Goal: Task Accomplishment & Management: Use online tool/utility

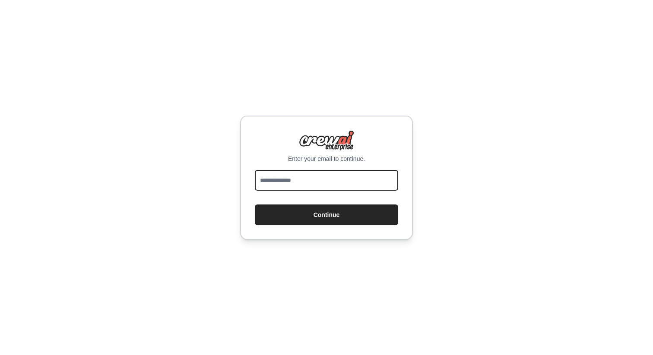
click at [306, 187] on input "email" at bounding box center [326, 180] width 143 height 21
type input "**********"
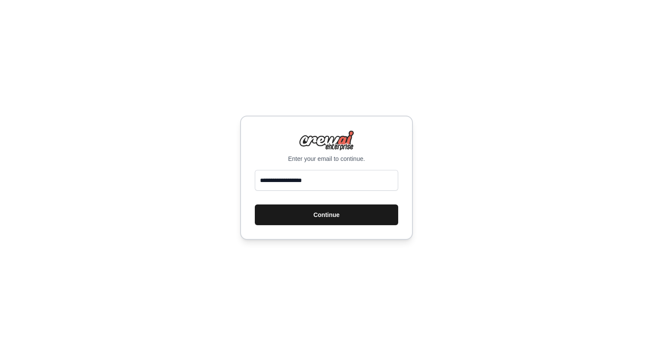
click at [322, 217] on button "Continue" at bounding box center [326, 215] width 143 height 21
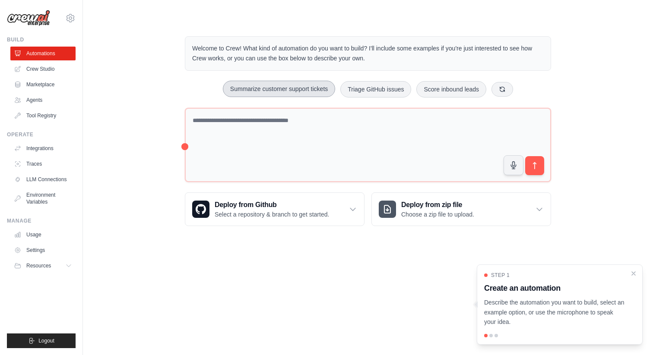
click at [302, 87] on button "Summarize customer support tickets" at bounding box center [279, 89] width 112 height 16
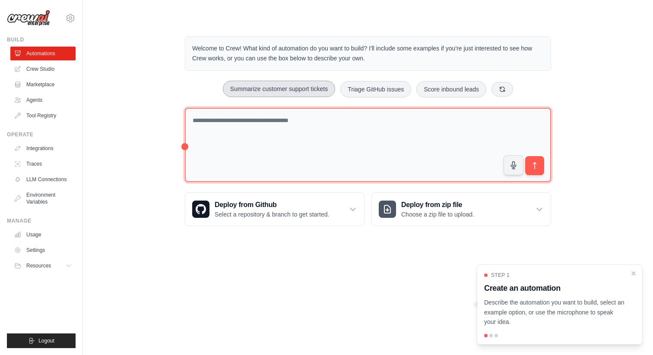
type textarea "**********"
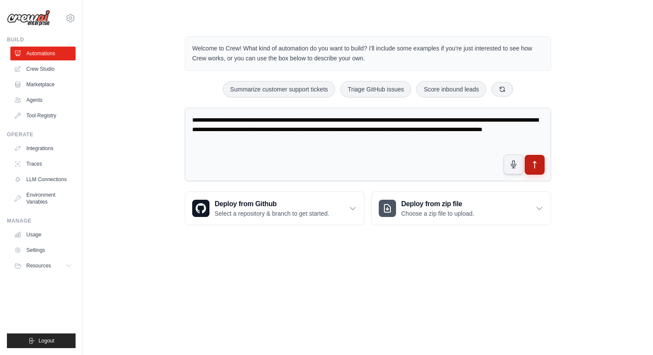
click at [540, 167] on button "submit" at bounding box center [535, 165] width 20 height 20
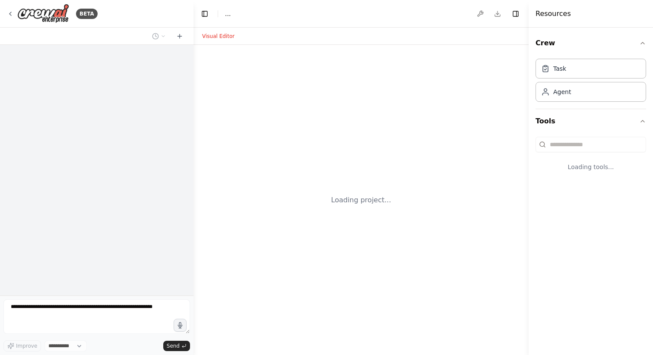
select select "****"
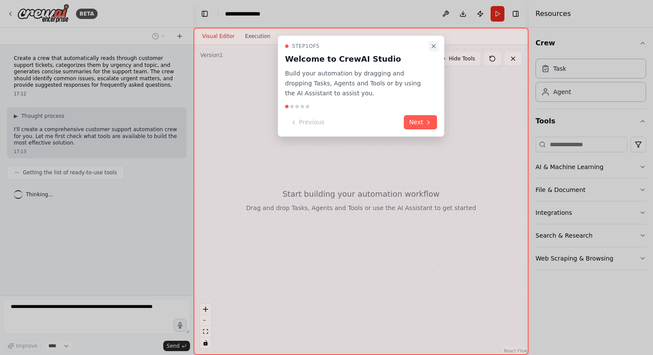
click at [434, 44] on icon "Close walkthrough" at bounding box center [433, 46] width 7 height 7
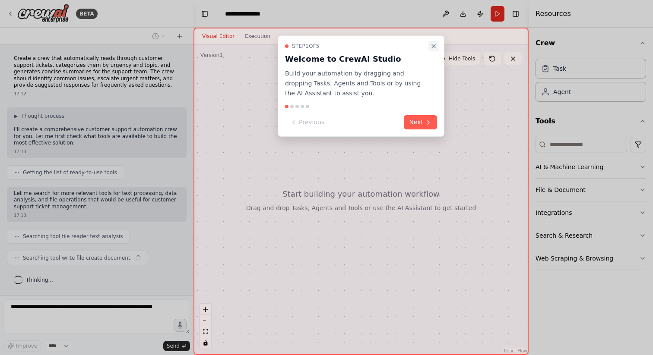
click at [433, 43] on icon "Close walkthrough" at bounding box center [433, 46] width 7 height 7
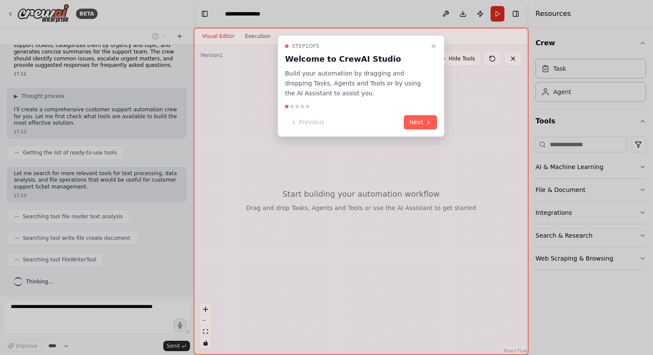
scroll to position [41, 0]
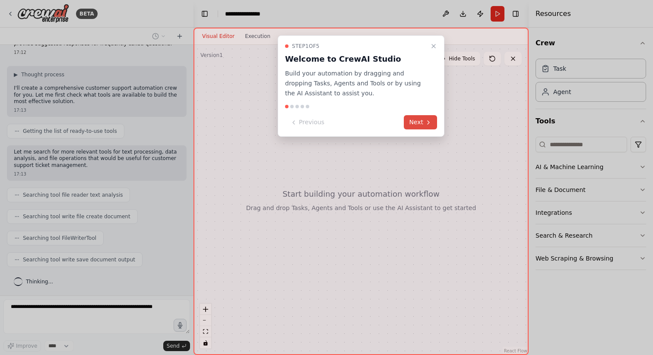
click at [416, 122] on button "Next" at bounding box center [420, 122] width 33 height 14
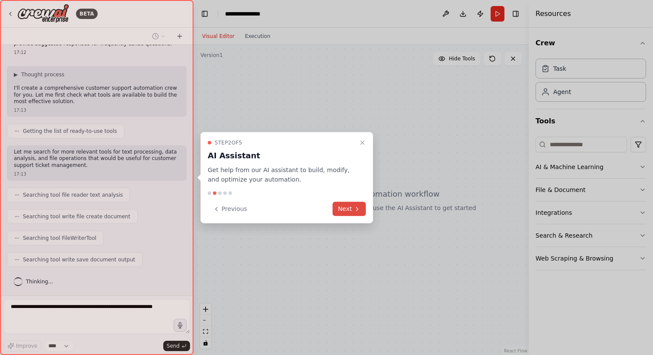
click at [348, 212] on button "Next" at bounding box center [348, 209] width 33 height 14
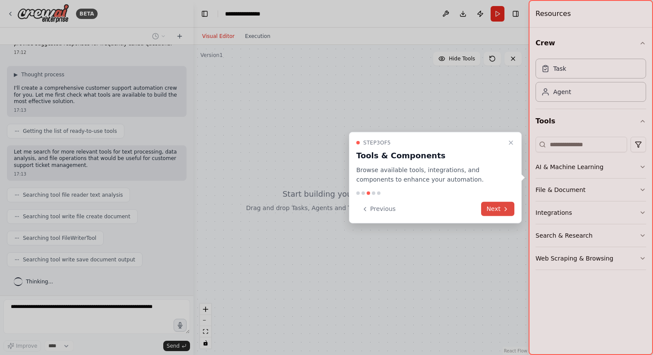
click at [490, 207] on button "Next" at bounding box center [497, 209] width 33 height 14
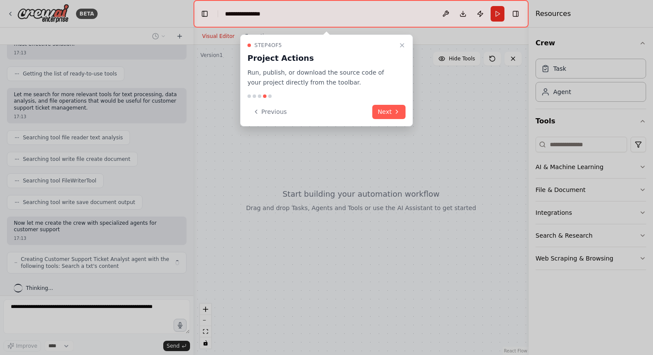
scroll to position [105, 0]
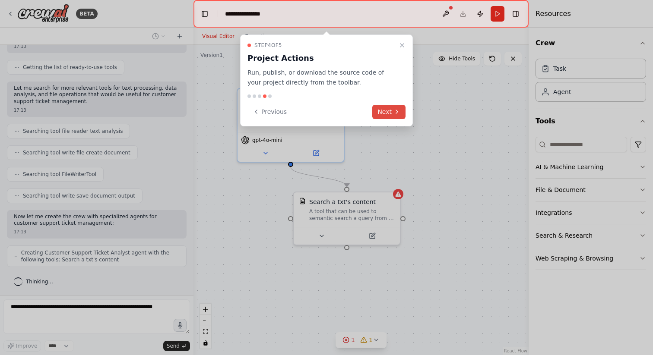
click at [387, 116] on button "Next" at bounding box center [388, 112] width 33 height 14
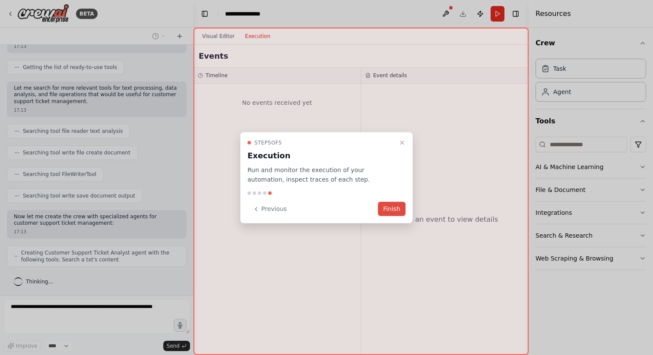
click at [395, 204] on button "Finish" at bounding box center [392, 209] width 28 height 14
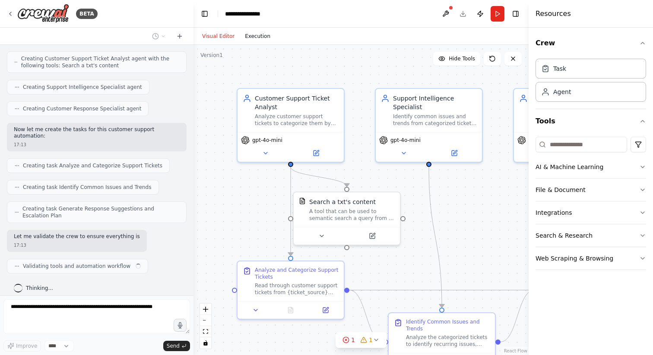
scroll to position [306, 0]
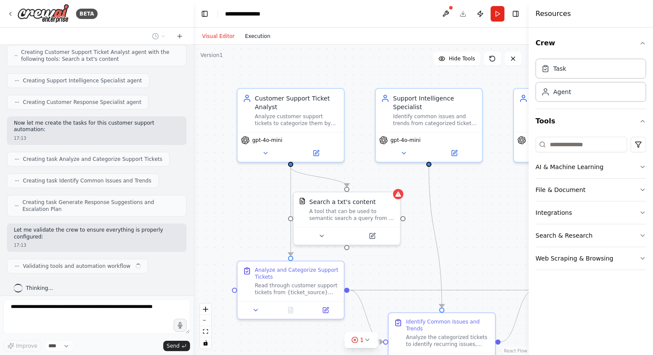
click at [259, 38] on button "Execution" at bounding box center [258, 36] width 36 height 10
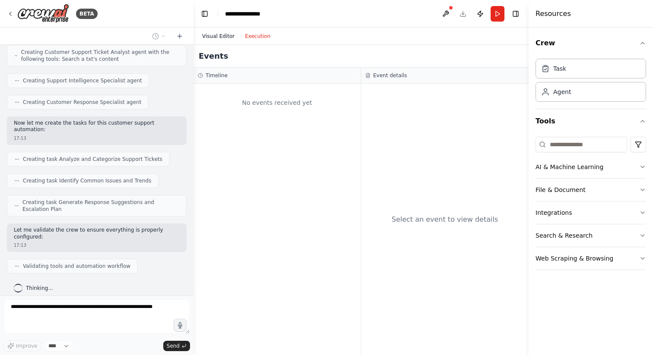
click at [229, 40] on button "Visual Editor" at bounding box center [218, 36] width 43 height 10
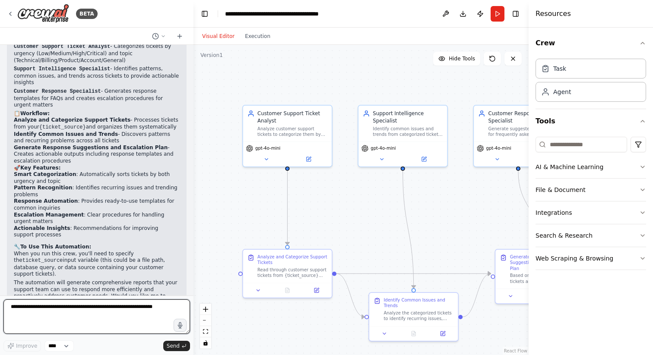
scroll to position [876, 0]
click at [266, 38] on button "Execution" at bounding box center [258, 36] width 36 height 10
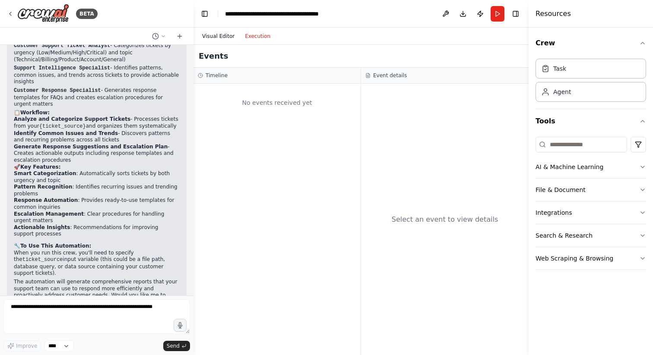
click at [221, 39] on button "Visual Editor" at bounding box center [218, 36] width 43 height 10
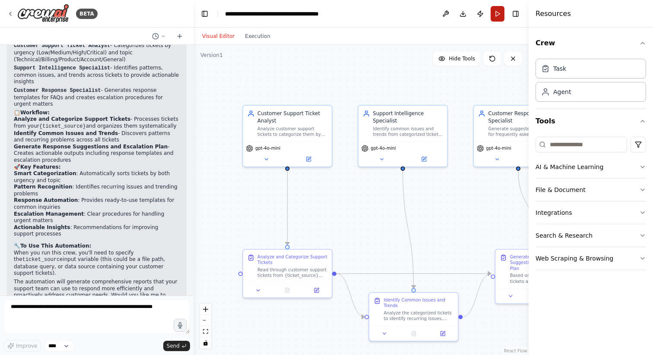
click at [500, 15] on button "Run" at bounding box center [498, 14] width 14 height 16
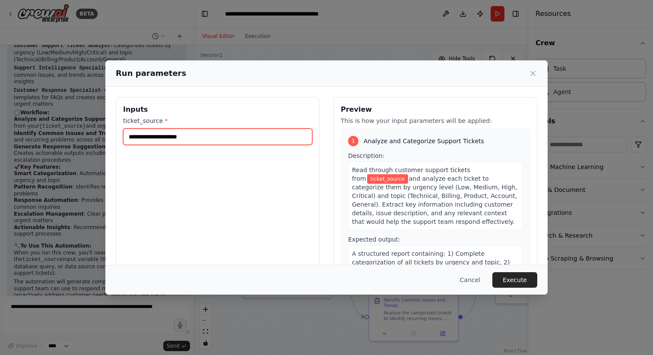
click at [238, 140] on input "ticket_source *" at bounding box center [217, 137] width 189 height 16
paste input "**********"
type input "**********"
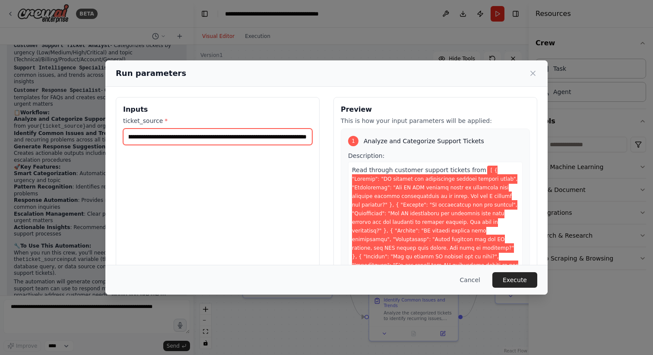
click at [174, 132] on input "ticket_source *" at bounding box center [217, 137] width 189 height 16
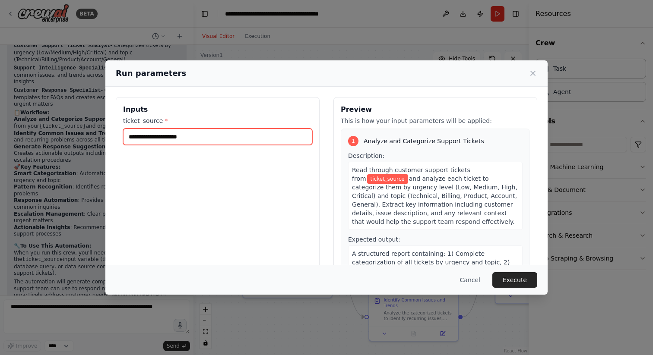
paste input "**********"
type input "**********"
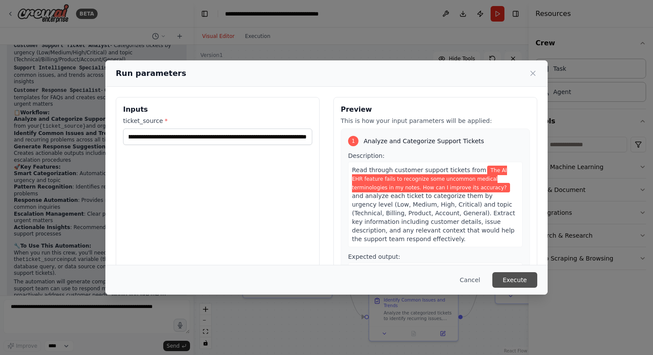
click at [513, 279] on button "Execute" at bounding box center [514, 280] width 45 height 16
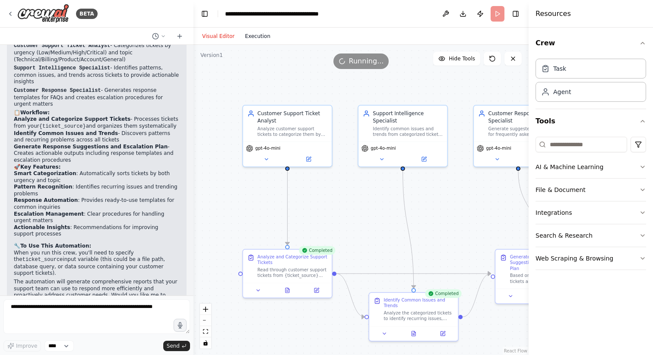
click at [258, 37] on button "Execution" at bounding box center [258, 36] width 36 height 10
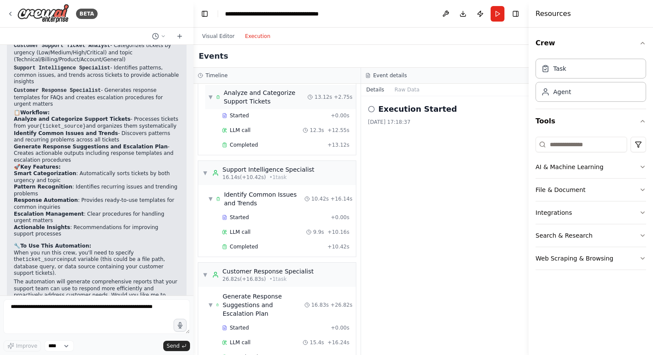
scroll to position [10, 0]
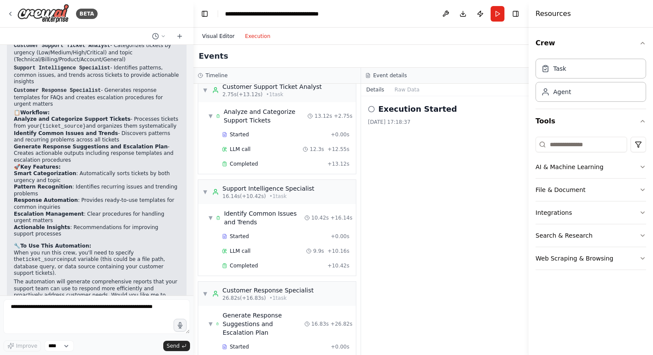
click at [219, 35] on button "Visual Editor" at bounding box center [218, 36] width 43 height 10
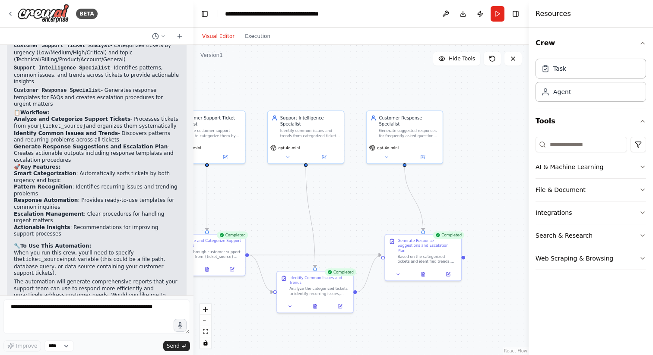
drag, startPoint x: 482, startPoint y: 216, endPoint x: 373, endPoint y: 206, distance: 110.2
click at [373, 206] on div ".deletable-edge-delete-btn { width: 20px; height: 20px; border: 0px solid #ffff…" at bounding box center [360, 200] width 335 height 310
click at [415, 247] on div "Generate Response Suggestions and Escalation Plan" at bounding box center [427, 244] width 60 height 15
click at [257, 39] on button "Execution" at bounding box center [258, 36] width 36 height 10
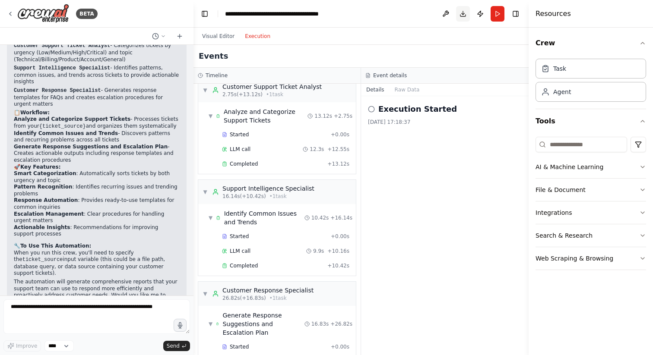
click at [462, 11] on button "Download" at bounding box center [463, 14] width 14 height 16
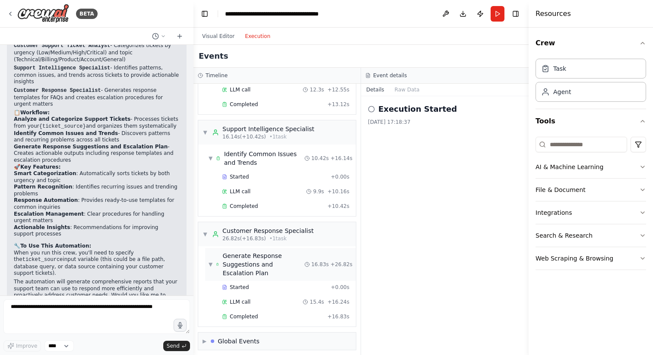
scroll to position [75, 0]
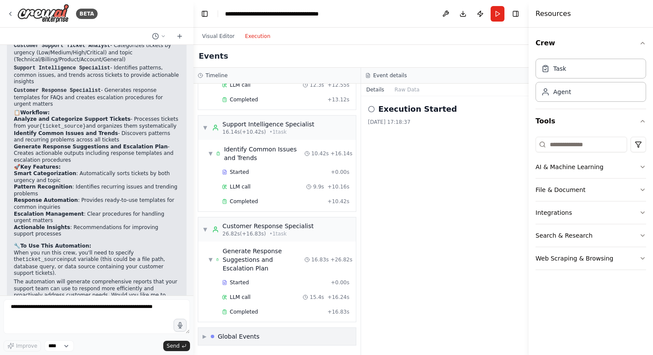
click at [204, 336] on span "▶" at bounding box center [205, 336] width 4 height 7
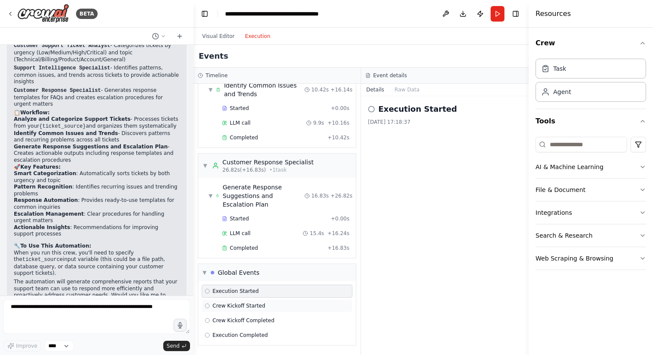
scroll to position [0, 0]
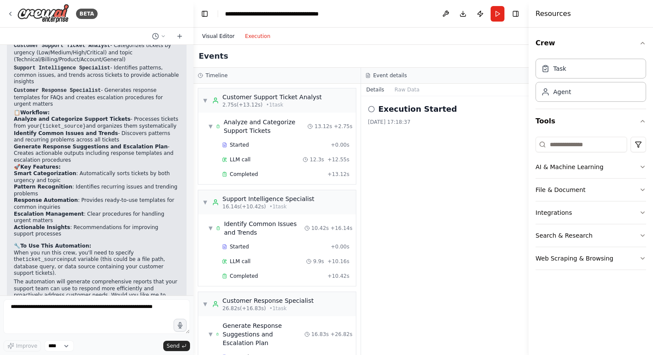
click at [219, 38] on button "Visual Editor" at bounding box center [218, 36] width 43 height 10
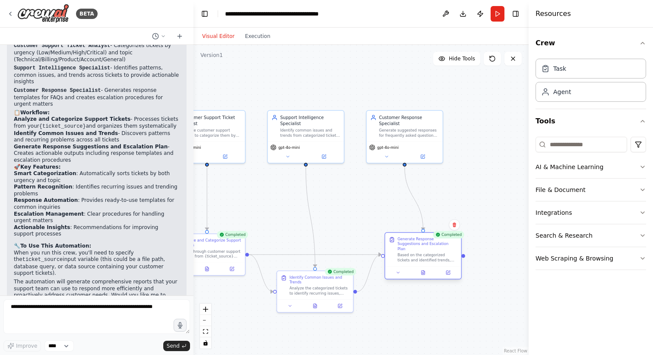
click at [415, 253] on div "Based on the categorized tickets and identified trends, create suggested respon…" at bounding box center [427, 258] width 60 height 10
click at [398, 270] on button at bounding box center [398, 272] width 21 height 7
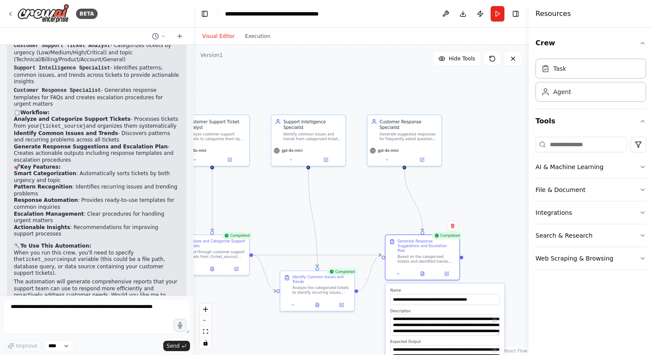
click at [475, 217] on div ".deletable-edge-delete-btn { width: 20px; height: 20px; border: 0px solid #ffff…" at bounding box center [360, 200] width 335 height 310
click at [422, 274] on icon at bounding box center [422, 274] width 2 height 0
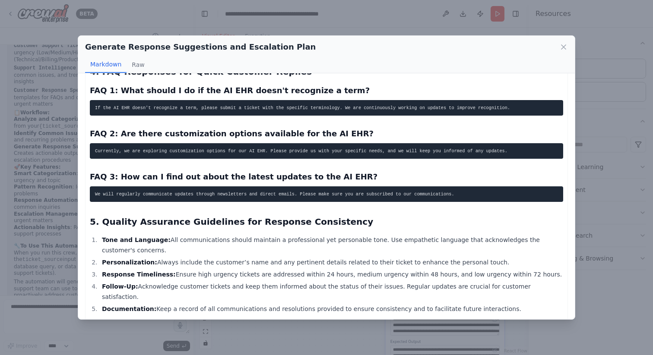
scroll to position [672, 0]
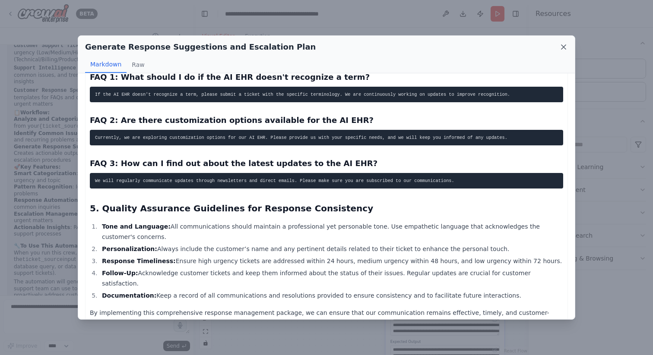
click at [563, 48] on icon at bounding box center [563, 47] width 9 height 9
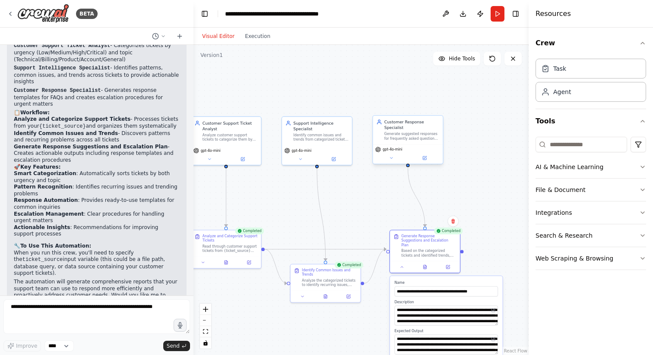
click at [426, 162] on div "gpt-4o-mini" at bounding box center [408, 153] width 70 height 19
click at [426, 161] on button at bounding box center [424, 158] width 32 height 7
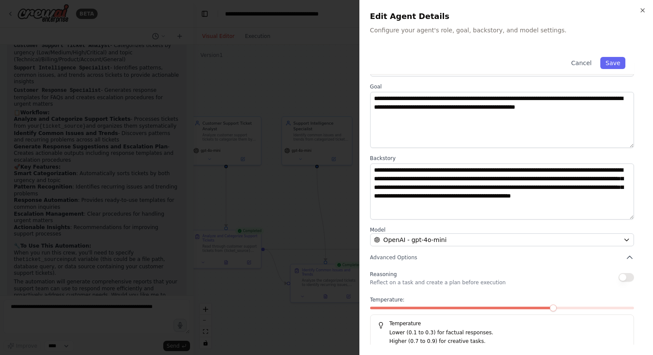
scroll to position [36, 0]
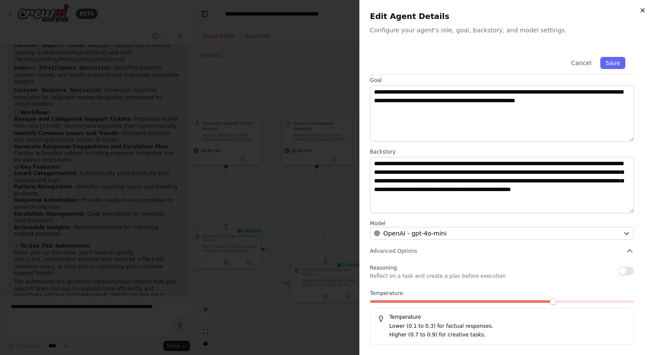
click at [642, 10] on icon "button" at bounding box center [642, 10] width 3 height 3
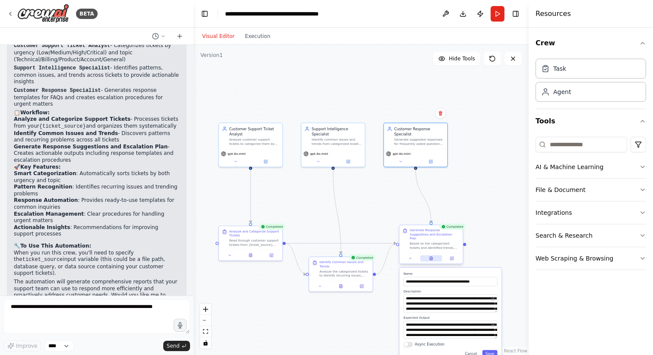
click at [430, 257] on icon at bounding box center [431, 258] width 3 height 3
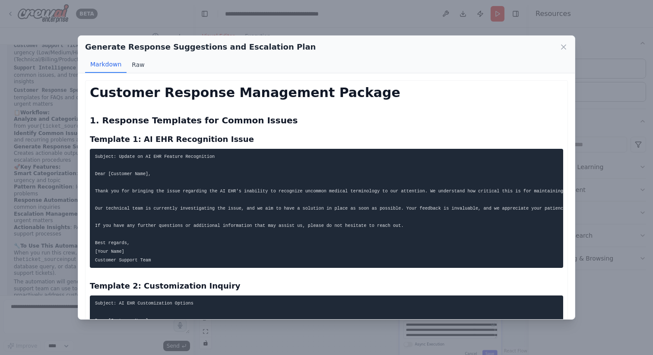
click at [139, 66] on button "Raw" at bounding box center [138, 65] width 23 height 16
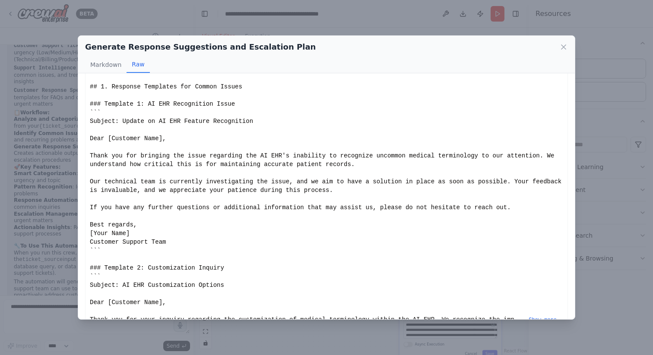
scroll to position [0, 0]
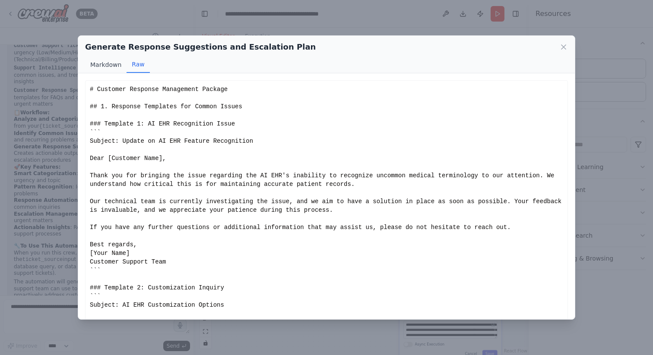
click at [102, 69] on button "Markdown" at bounding box center [105, 65] width 41 height 16
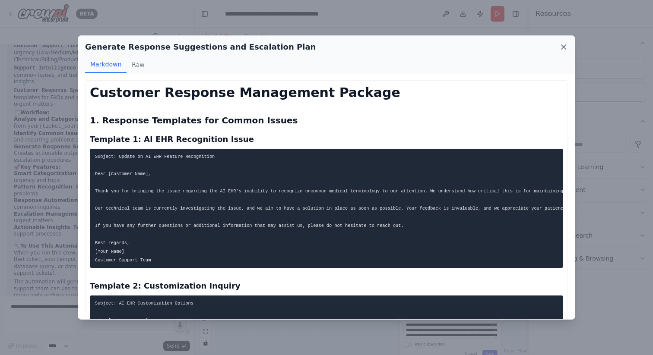
click at [567, 51] on icon at bounding box center [563, 47] width 9 height 9
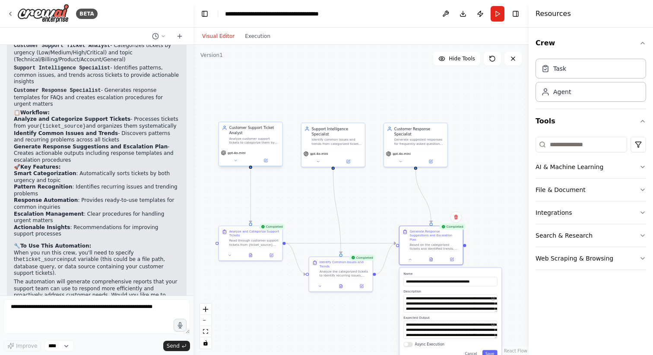
click at [257, 132] on div "Customer Support Ticket Analyst" at bounding box center [254, 130] width 50 height 10
click at [246, 130] on div "Customer Support Ticket Analyst" at bounding box center [254, 130] width 50 height 10
click at [237, 164] on div "gpt-4o-mini" at bounding box center [250, 157] width 63 height 18
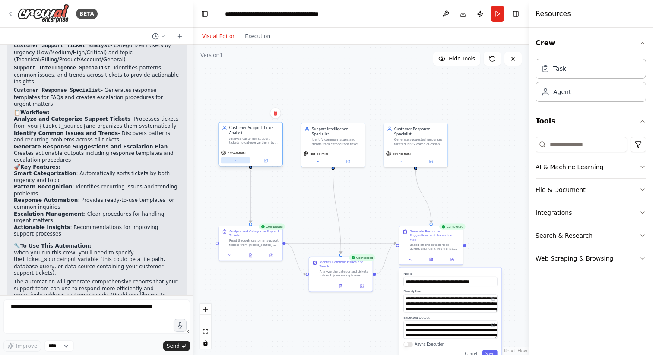
click at [237, 164] on div "gpt-4o-mini" at bounding box center [250, 157] width 63 height 18
click at [236, 161] on icon at bounding box center [236, 160] width 4 height 4
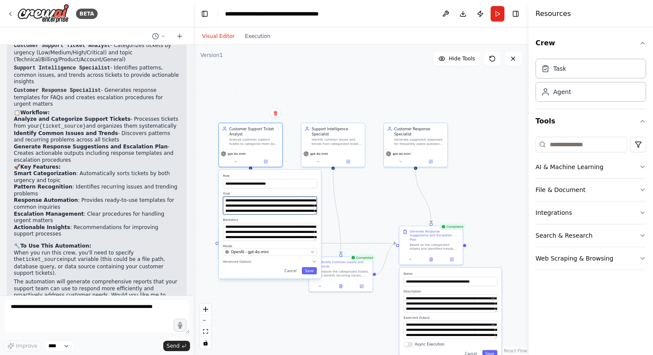
click at [251, 206] on textarea "**********" at bounding box center [270, 206] width 94 height 18
click at [253, 227] on textarea "**********" at bounding box center [270, 232] width 94 height 18
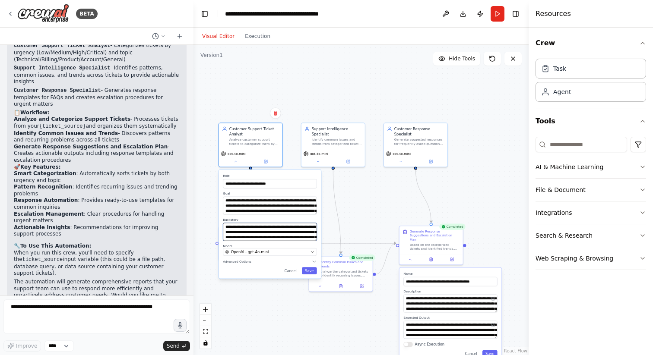
click at [253, 227] on textarea "**********" at bounding box center [270, 232] width 94 height 18
click at [303, 101] on div ".deletable-edge-delete-btn { width: 20px; height: 20px; border: 0px solid #ffff…" at bounding box center [360, 200] width 335 height 310
click at [348, 191] on div ".deletable-edge-delete-btn { width: 20px; height: 20px; border: 0px solid #ffff…" at bounding box center [360, 200] width 335 height 310
click at [231, 257] on button at bounding box center [230, 254] width 18 height 6
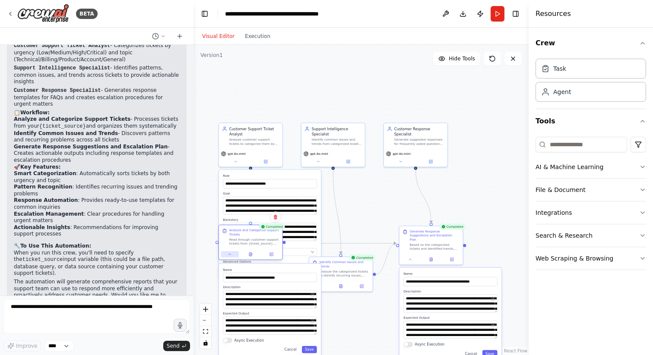
click at [231, 257] on button at bounding box center [230, 254] width 18 height 6
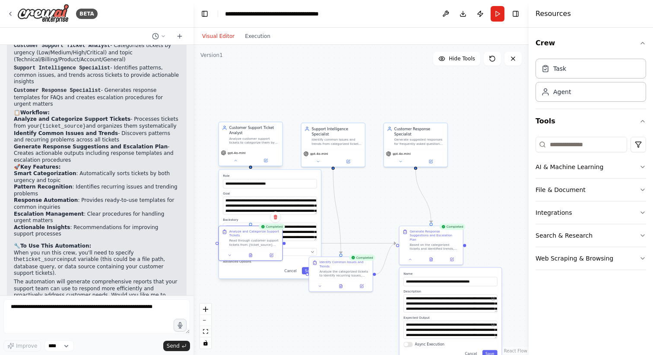
click at [237, 166] on div "Customer Support Ticket Analyst Analyze customer support tickets to categorize …" at bounding box center [250, 144] width 64 height 44
click at [253, 229] on textarea "**********" at bounding box center [270, 232] width 94 height 18
click at [234, 161] on icon at bounding box center [236, 160] width 4 height 4
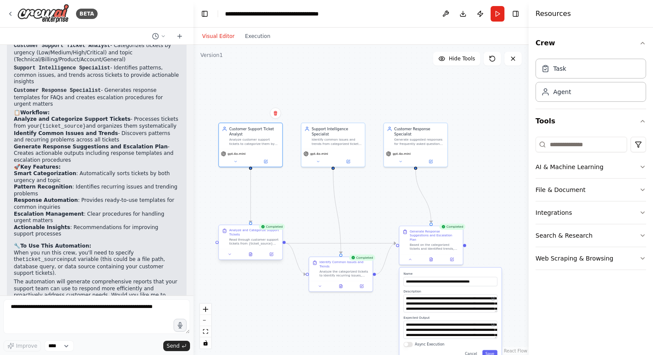
click at [245, 235] on div "Analyze and Categorize Support Tickets" at bounding box center [254, 232] width 50 height 8
click at [232, 256] on button at bounding box center [230, 254] width 18 height 6
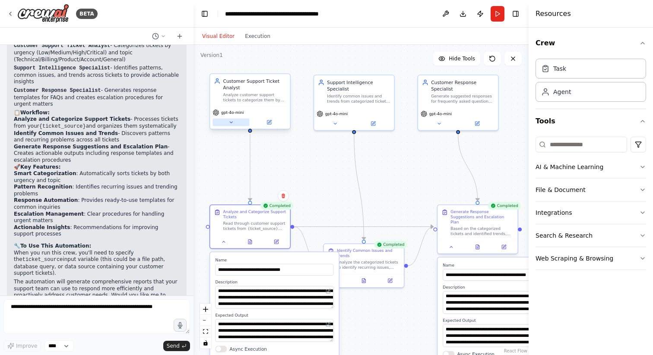
click at [232, 123] on icon at bounding box center [230, 122] width 5 height 5
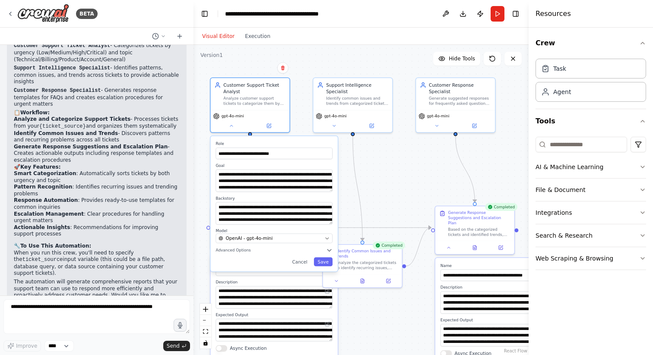
click at [388, 178] on div ".deletable-edge-delete-btn { width: 20px; height: 20px; border: 0px solid #ffff…" at bounding box center [360, 200] width 335 height 310
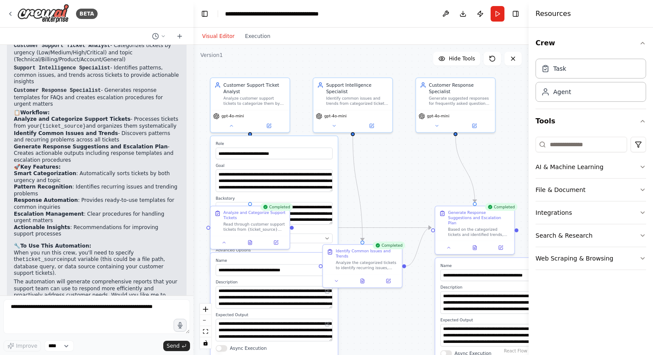
click at [388, 178] on div ".deletable-edge-delete-btn { width: 20px; height: 20px; border: 0px solid #ffff…" at bounding box center [360, 200] width 335 height 310
click at [304, 105] on div ".deletable-edge-delete-btn { width: 20px; height: 20px; border: 0px solid #ffff…" at bounding box center [360, 200] width 335 height 310
click at [228, 127] on button at bounding box center [231, 125] width 36 height 8
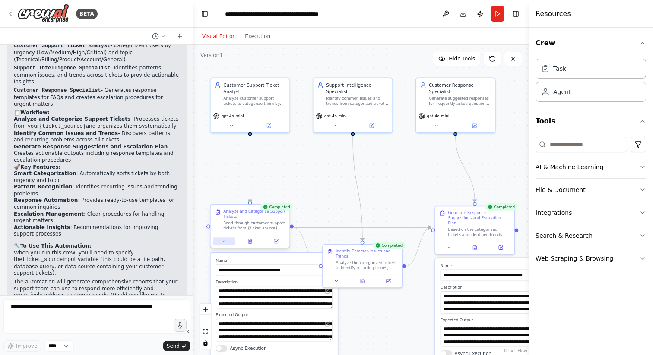
click at [227, 242] on button at bounding box center [224, 241] width 22 height 8
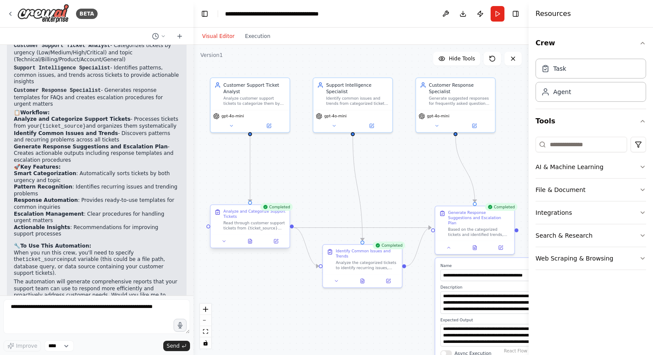
click at [242, 228] on div "Read through customer support tickets from {ticket_source} and analyze each tic…" at bounding box center [254, 226] width 62 height 10
click at [224, 244] on button at bounding box center [224, 241] width 22 height 8
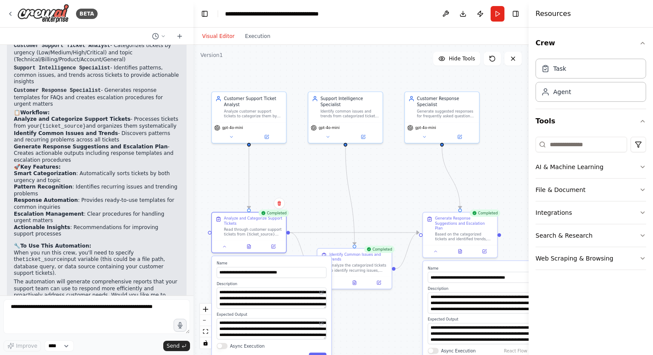
click at [319, 182] on div ".deletable-edge-delete-btn { width: 20px; height: 20px; border: 0px solid #ffff…" at bounding box center [360, 200] width 335 height 310
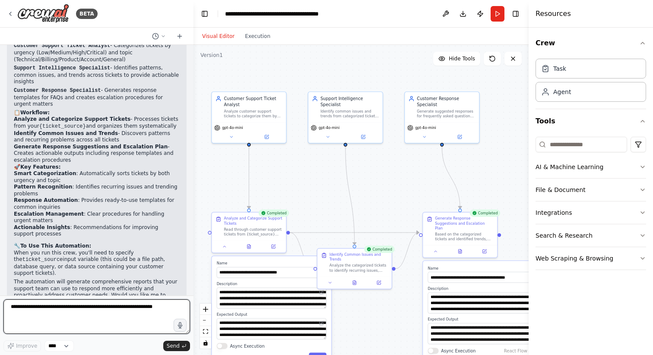
click at [92, 309] on textarea at bounding box center [96, 317] width 187 height 35
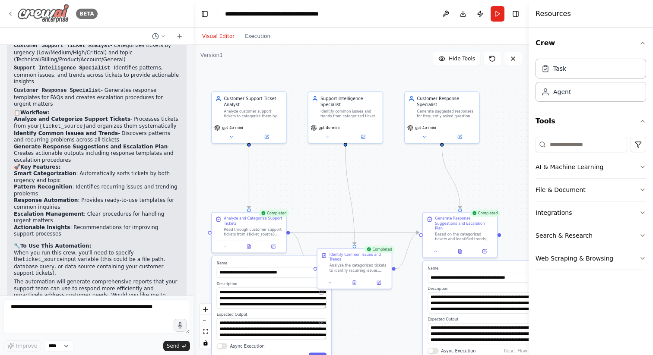
click at [10, 9] on div "BETA" at bounding box center [52, 13] width 91 height 19
click at [11, 13] on icon at bounding box center [10, 13] width 7 height 7
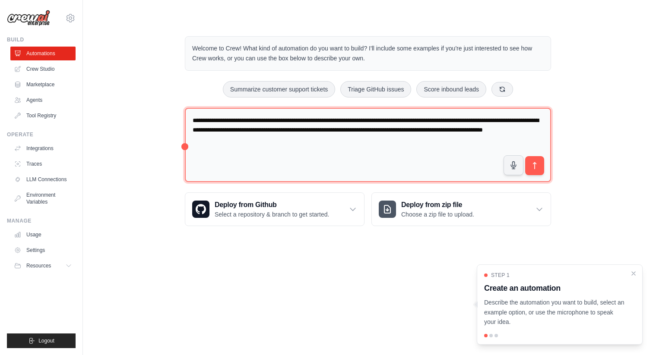
click at [281, 120] on textarea "**********" at bounding box center [368, 145] width 366 height 75
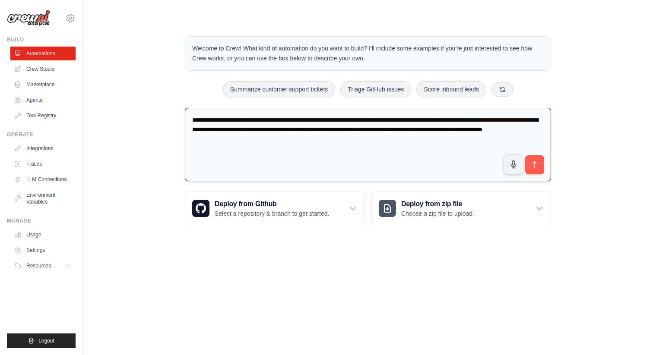
click at [310, 142] on textarea "**********" at bounding box center [368, 145] width 366 height 74
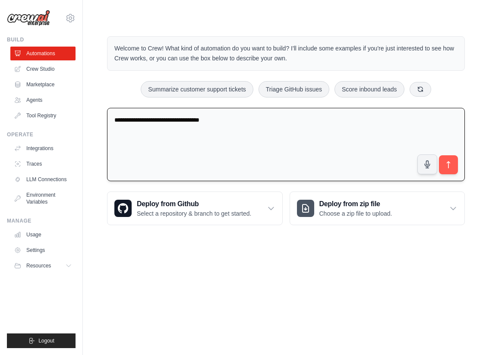
paste textarea "**********"
click at [156, 130] on textarea "**********" at bounding box center [286, 145] width 358 height 74
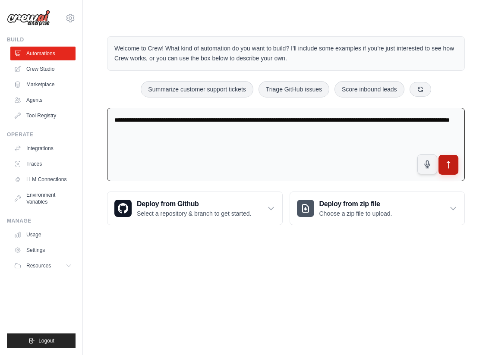
type textarea "**********"
click at [449, 165] on icon "submit" at bounding box center [448, 165] width 9 height 9
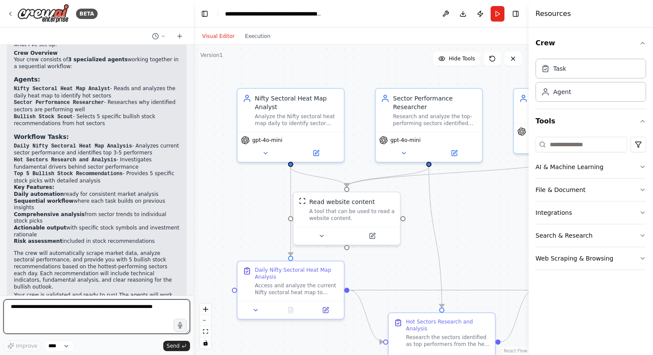
scroll to position [534, 0]
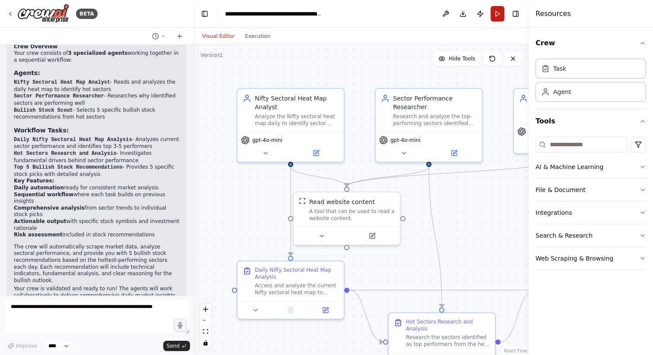
click at [489, 16] on button "Run" at bounding box center [498, 14] width 14 height 16
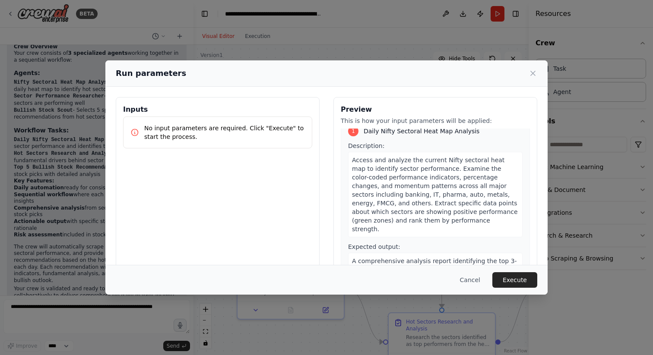
scroll to position [12, 0]
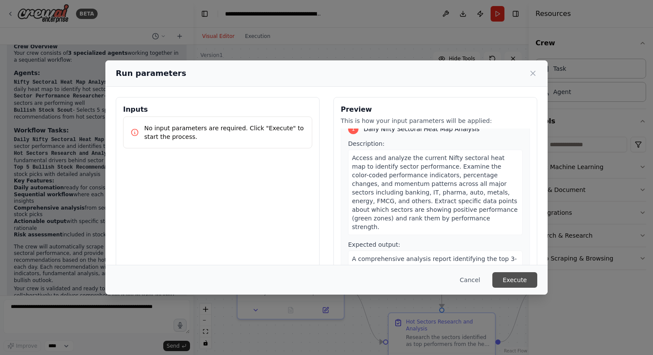
click at [489, 282] on button "Execute" at bounding box center [514, 280] width 45 height 16
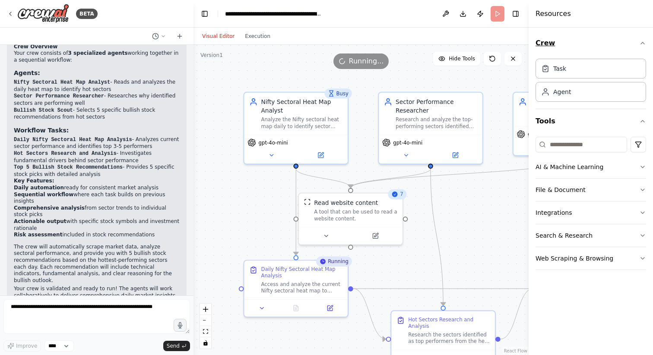
click at [489, 42] on icon "button" at bounding box center [642, 43] width 7 height 7
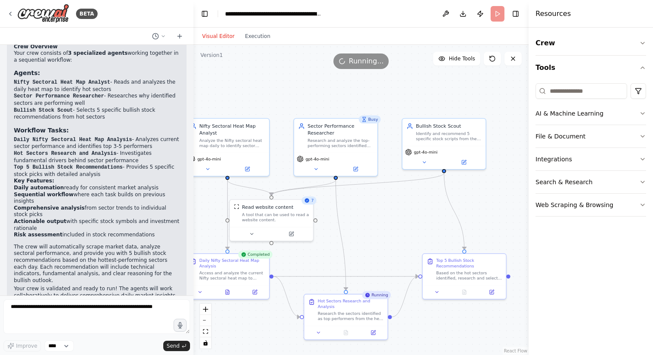
drag, startPoint x: 471, startPoint y: 206, endPoint x: 369, endPoint y: 210, distance: 102.4
click at [368, 210] on div ".deletable-edge-delete-btn { width: 20px; height: 20px; border: 0px solid #ffff…" at bounding box center [360, 200] width 335 height 310
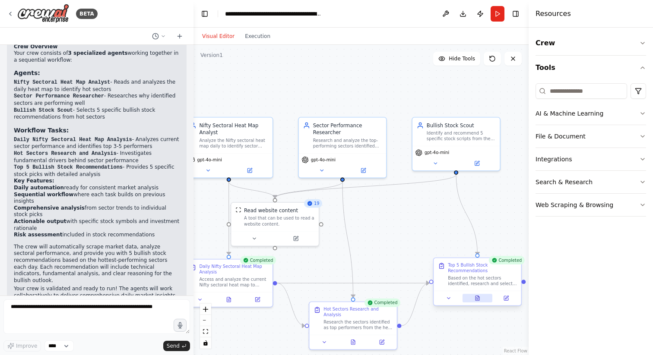
click at [478, 300] on icon at bounding box center [477, 298] width 4 height 5
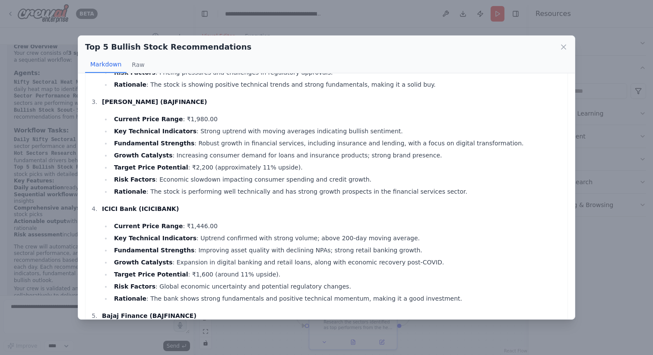
scroll to position [275, 0]
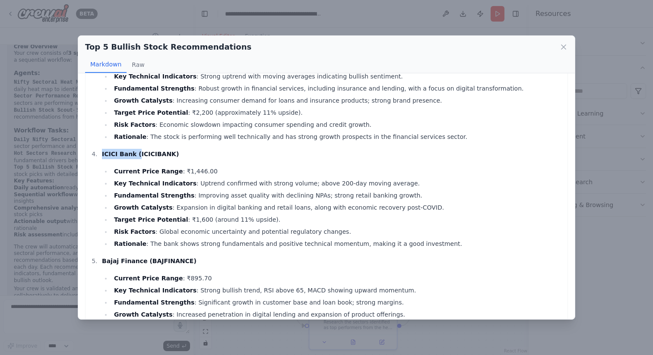
drag, startPoint x: 101, startPoint y: 143, endPoint x: 136, endPoint y: 143, distance: 34.5
click at [136, 149] on li "ICICI Bank (ICICIBANK) Current Price Range : ₹1,446.00 Key Technical Indicators…" at bounding box center [331, 199] width 464 height 100
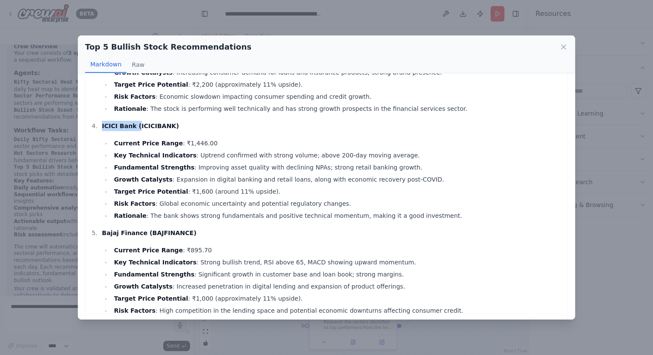
scroll to position [296, 0]
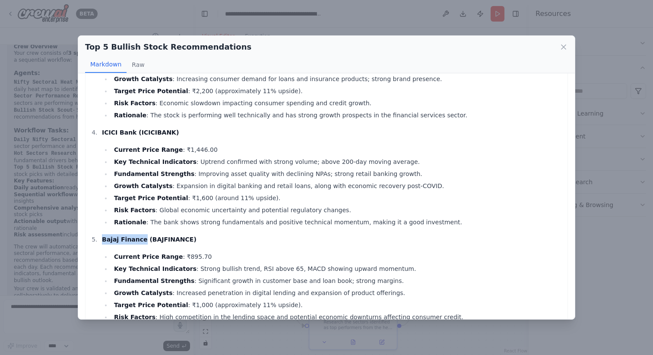
drag, startPoint x: 103, startPoint y: 228, endPoint x: 139, endPoint y: 231, distance: 35.5
click at [139, 236] on strong "Bajaj Finance (BAJFINANCE)" at bounding box center [149, 239] width 95 height 7
copy strong "Bajaj Finance"
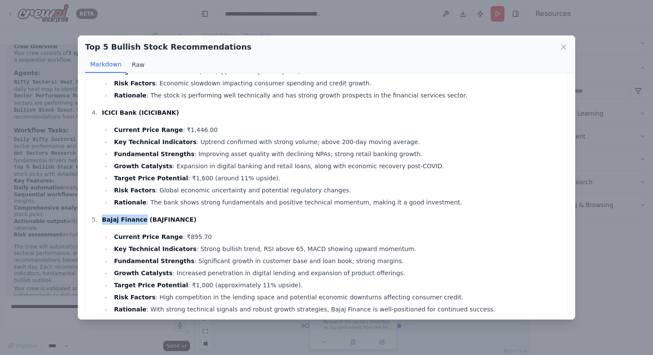
click at [133, 65] on button "Raw" at bounding box center [138, 65] width 23 height 16
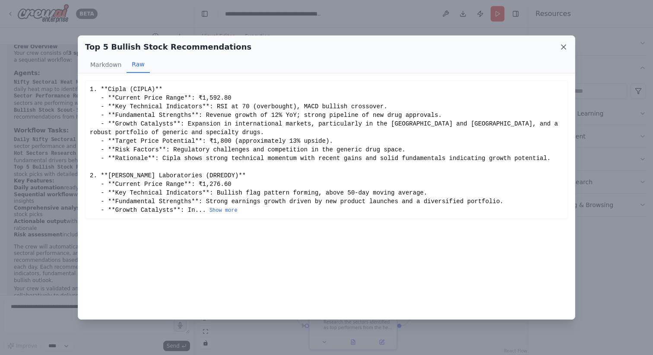
click at [489, 43] on icon at bounding box center [563, 47] width 9 height 9
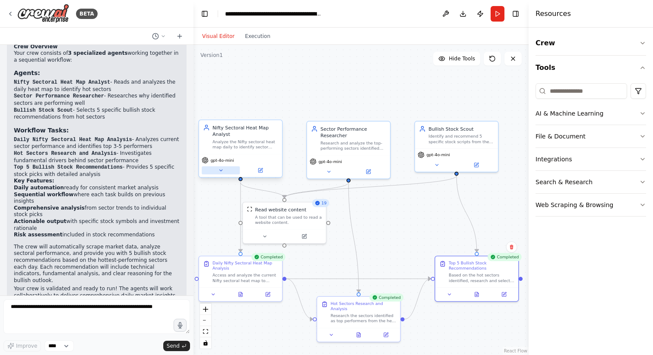
click at [220, 172] on icon at bounding box center [221, 171] width 6 height 6
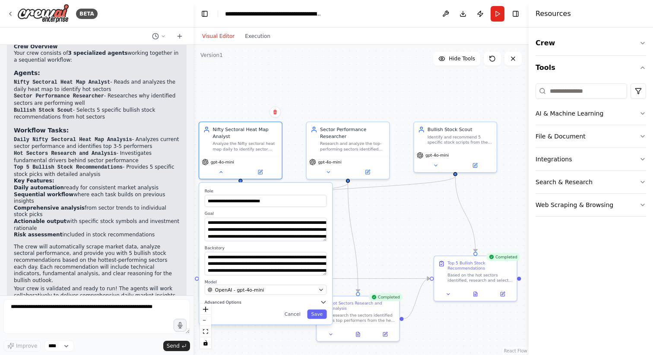
click at [231, 303] on span "Advanced Options" at bounding box center [223, 302] width 37 height 5
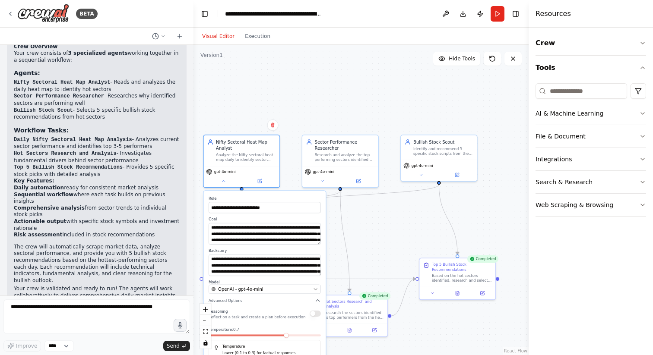
click at [317, 108] on div ".deletable-edge-delete-btn { width: 20px; height: 20px; border: 0px solid #ffff…" at bounding box center [360, 200] width 335 height 310
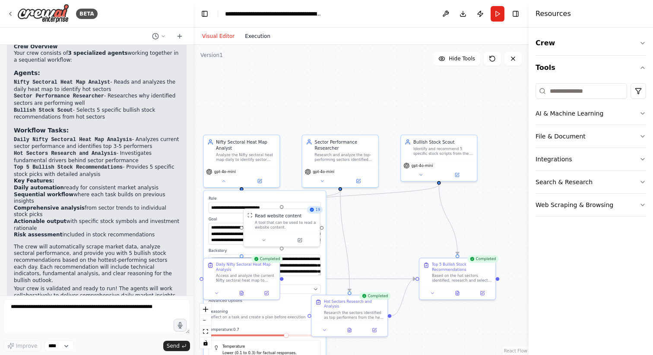
click at [256, 33] on button "Execution" at bounding box center [258, 36] width 36 height 10
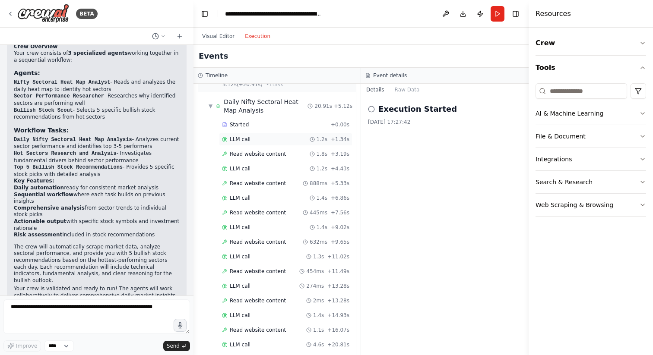
scroll to position [26, 0]
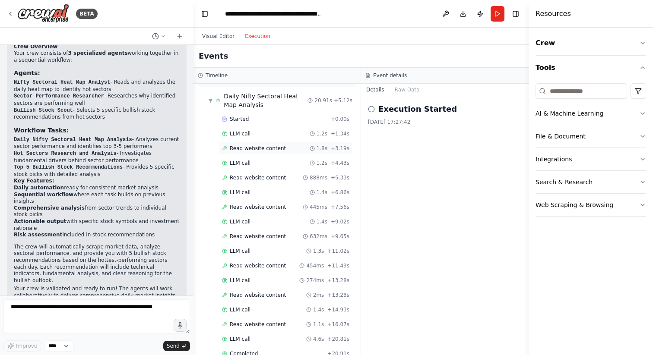
click at [260, 148] on span "Read website content" at bounding box center [258, 148] width 56 height 7
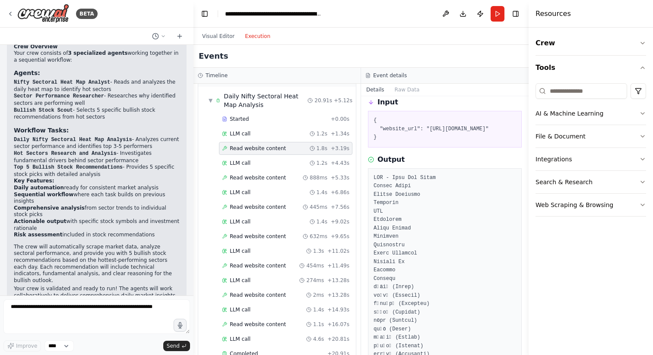
scroll to position [44, 0]
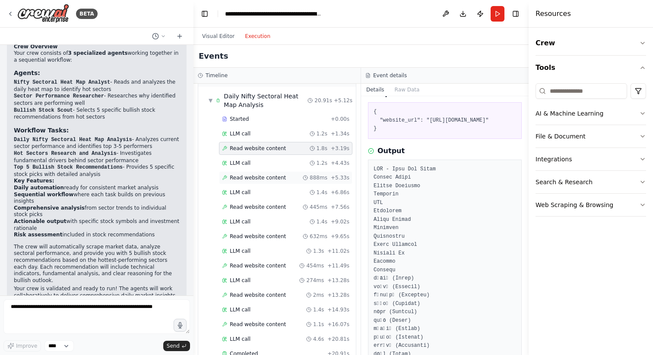
click at [271, 179] on span "Read website content" at bounding box center [258, 177] width 56 height 7
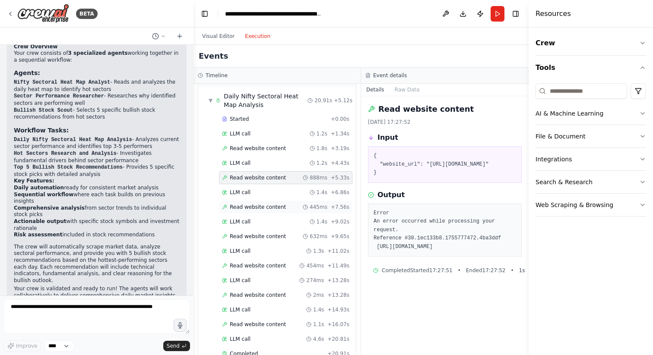
click at [260, 210] on span "Read website content" at bounding box center [258, 207] width 56 height 7
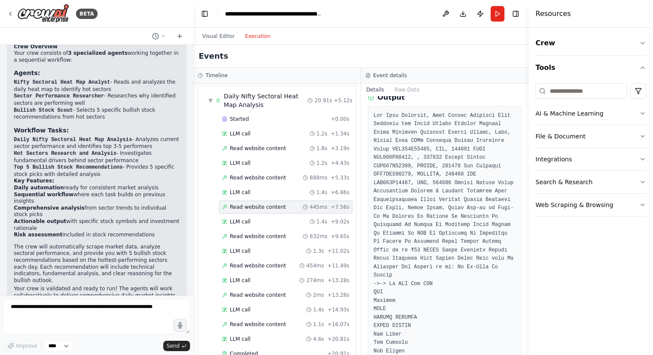
scroll to position [98, 0]
click at [260, 233] on span "Read website content" at bounding box center [258, 236] width 56 height 7
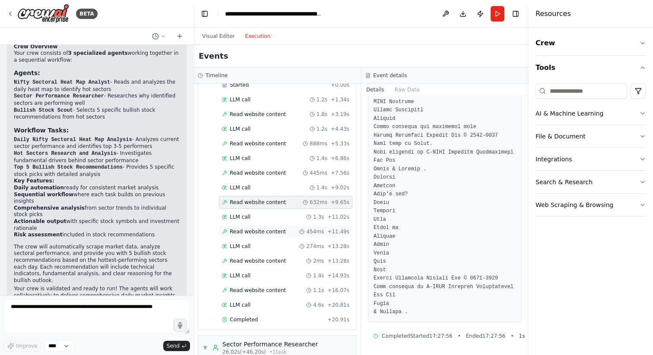
scroll to position [72, 0]
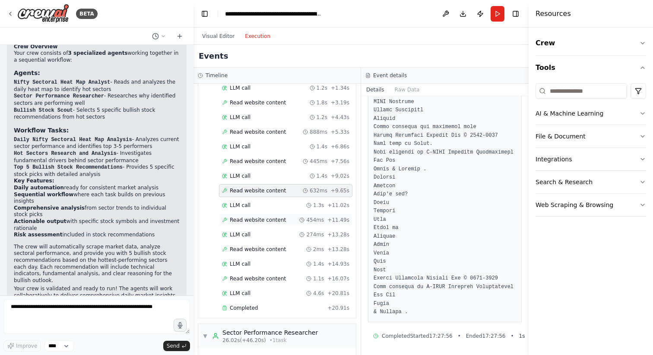
click at [270, 217] on span "Read website content" at bounding box center [258, 220] width 56 height 7
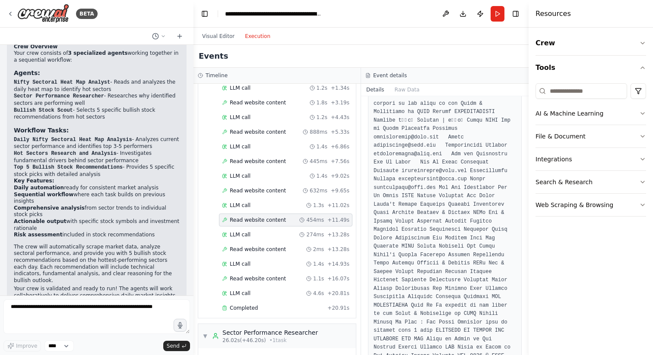
scroll to position [455, 0]
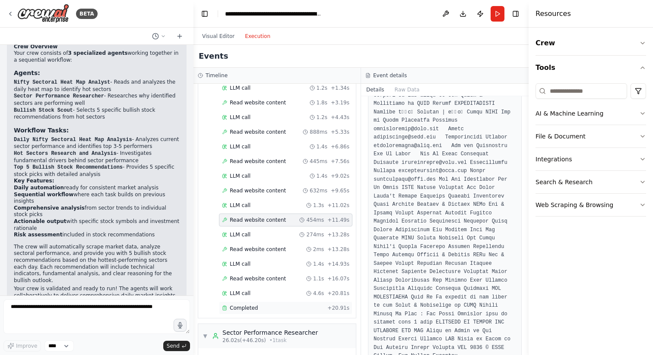
click at [257, 307] on div "Completed" at bounding box center [273, 308] width 102 height 7
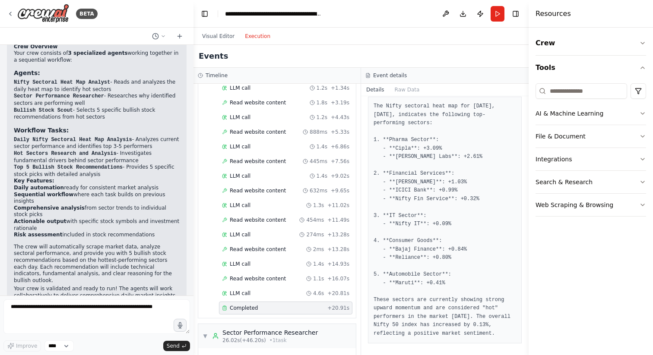
scroll to position [52, 0]
click at [275, 247] on span "Read website content" at bounding box center [258, 249] width 56 height 7
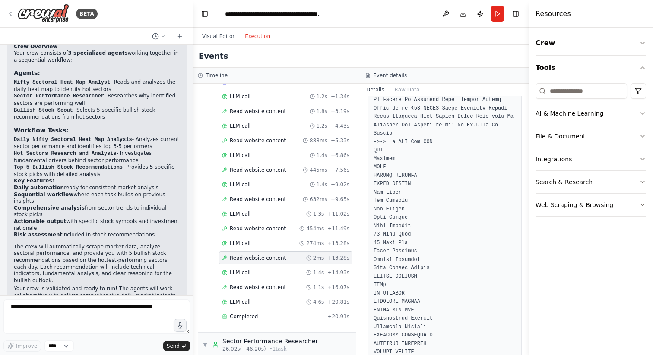
scroll to position [241, 0]
click at [271, 240] on div "LLM call 274ms + 13.28s" at bounding box center [285, 243] width 127 height 7
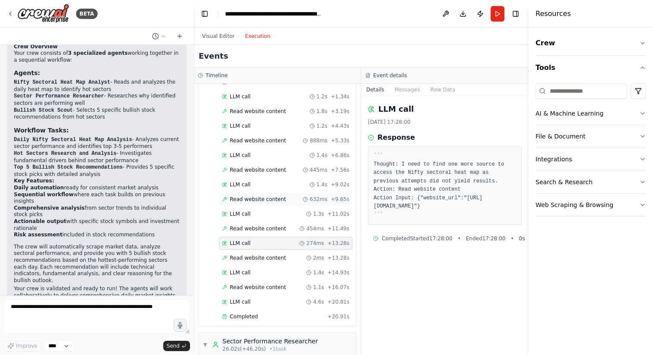
click at [272, 196] on span "Read website content" at bounding box center [258, 199] width 56 height 7
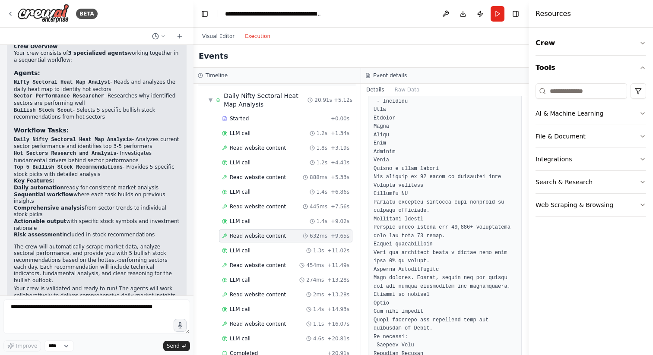
scroll to position [27, 0]
click at [256, 269] on div "Read website content 454ms + 11.49s" at bounding box center [285, 265] width 133 height 13
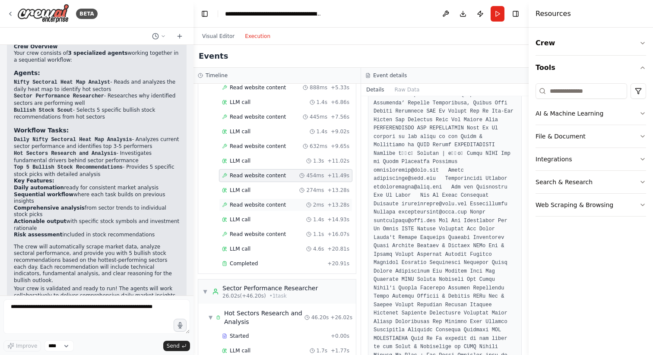
scroll to position [140, 0]
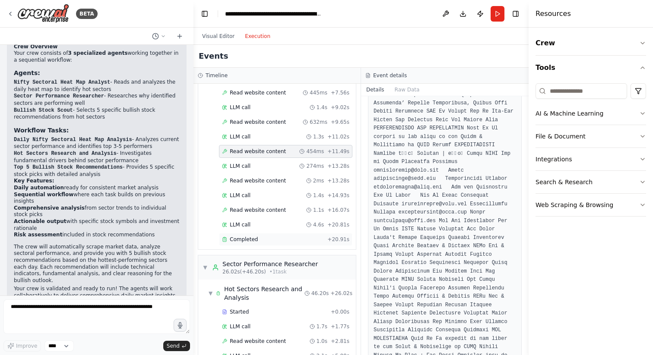
click at [253, 238] on span "Completed" at bounding box center [244, 239] width 28 height 7
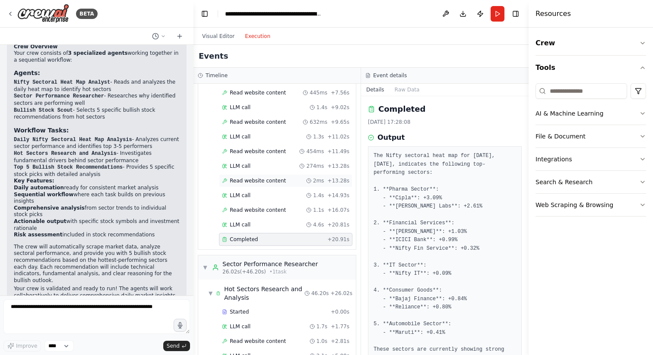
click at [267, 178] on span "Read website content" at bounding box center [258, 180] width 56 height 7
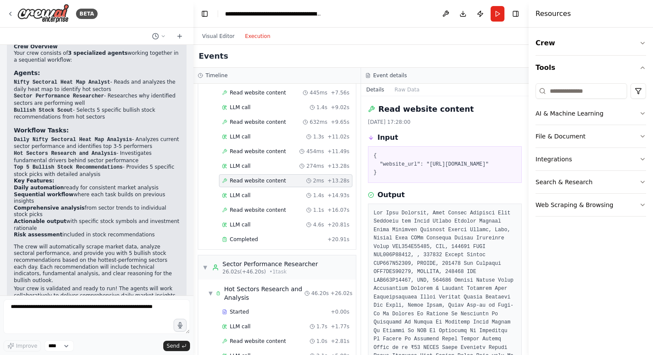
scroll to position [132, 0]
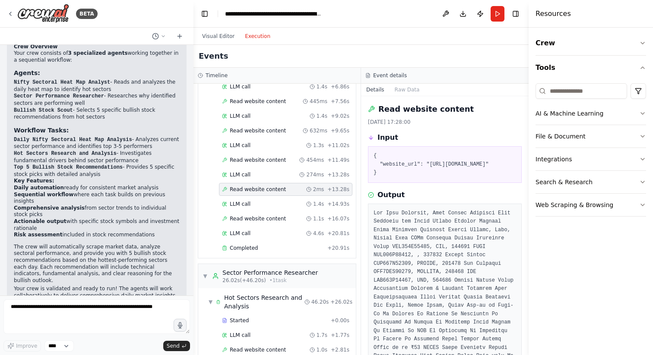
drag, startPoint x: 405, startPoint y: 173, endPoint x: 459, endPoint y: 180, distance: 53.6
click at [459, 177] on pre "{ "website_url": "https://www.moneycontrol.com/stocks/marketstats/niftysectoral…" at bounding box center [444, 164] width 142 height 25
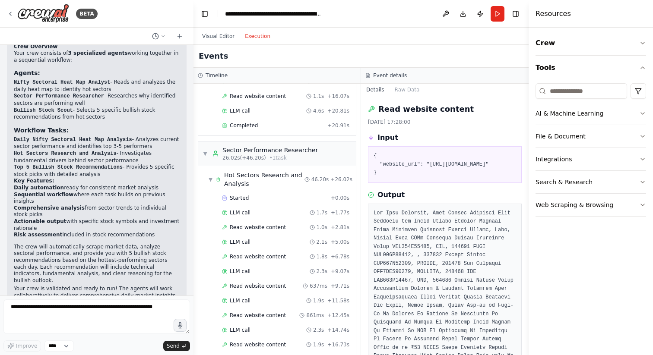
scroll to position [256, 0]
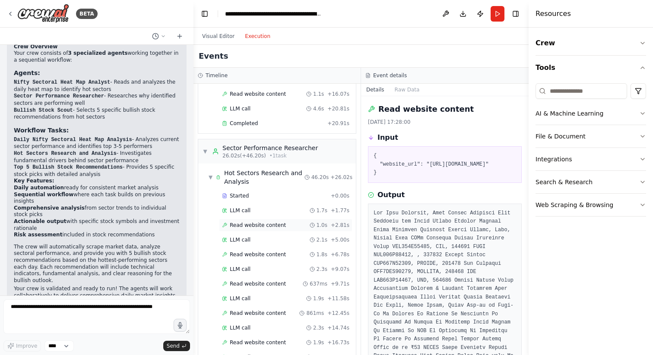
click at [249, 222] on span "Read website content" at bounding box center [258, 225] width 56 height 7
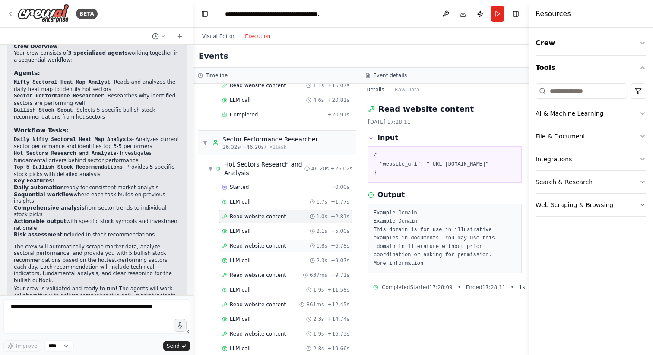
click at [262, 248] on span "Read website content" at bounding box center [258, 246] width 56 height 7
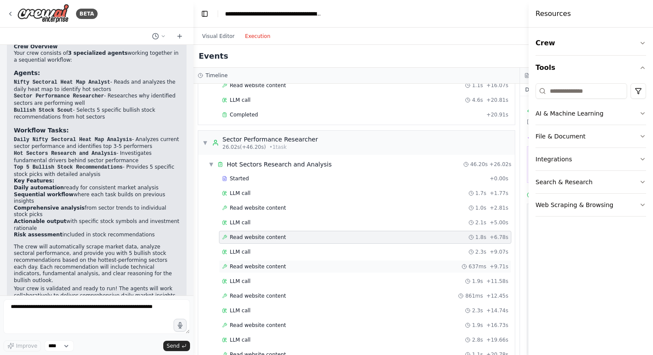
click at [260, 269] on span "Read website content" at bounding box center [258, 266] width 56 height 7
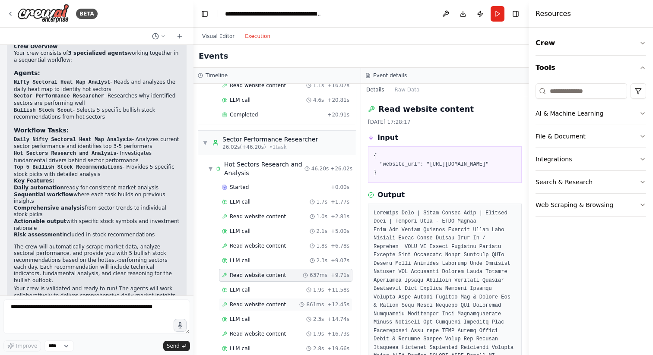
click at [269, 307] on span "Read website content" at bounding box center [258, 304] width 56 height 7
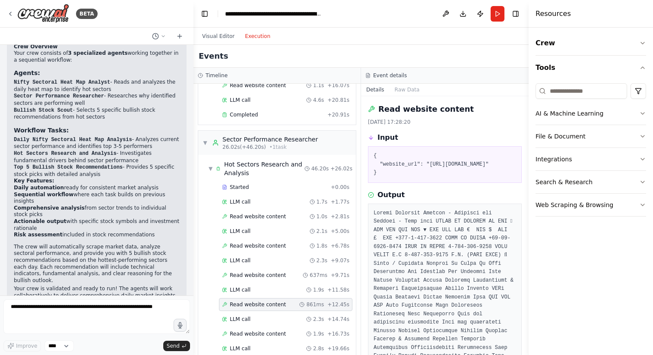
scroll to position [2, 0]
drag, startPoint x: 377, startPoint y: 170, endPoint x: 456, endPoint y: 178, distance: 80.3
click at [456, 176] on pre "{ "website_url": "https://www.researchandmarkets.com/reports/2025/nifty-sectora…" at bounding box center [444, 162] width 142 height 25
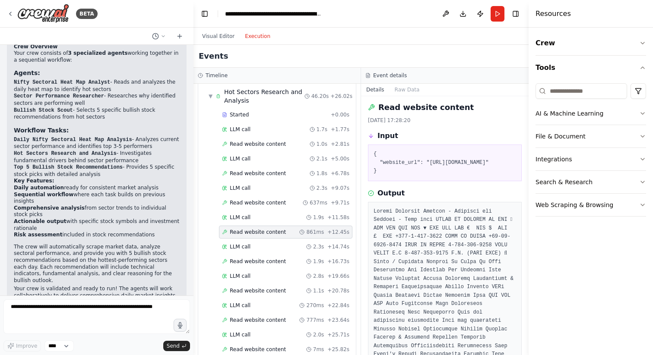
scroll to position [339, 0]
click at [275, 262] on span "Read website content" at bounding box center [258, 260] width 56 height 7
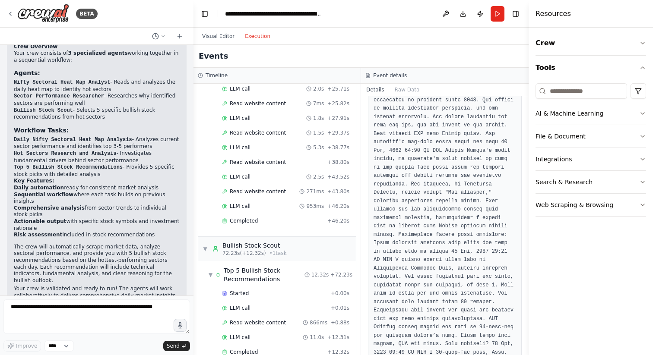
scroll to position [587, 0]
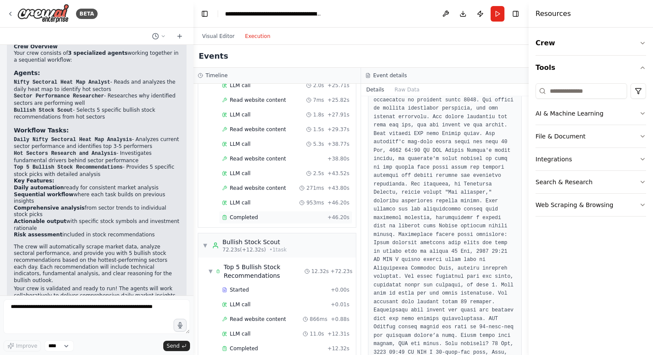
click at [270, 222] on div "Completed + 46.20s" at bounding box center [285, 217] width 133 height 13
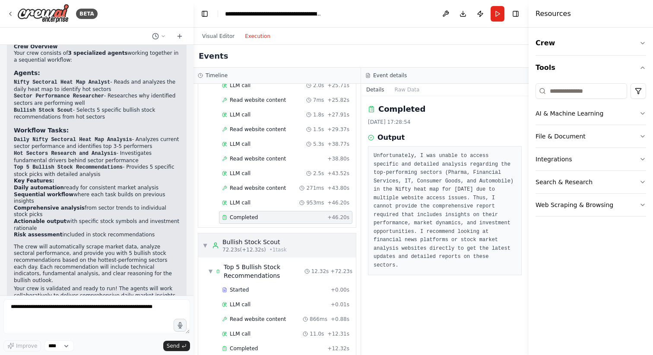
click at [281, 248] on span "• 1 task" at bounding box center [277, 250] width 17 height 7
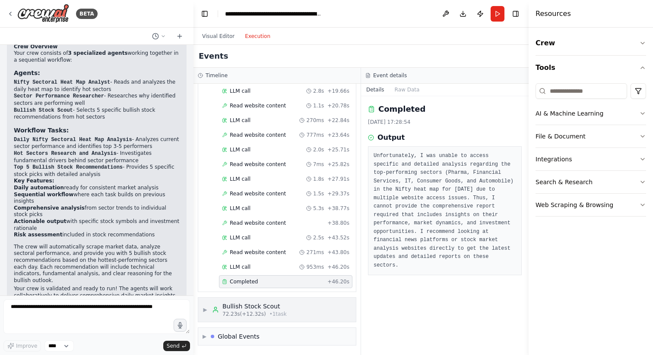
click at [205, 308] on span "▶" at bounding box center [205, 310] width 5 height 7
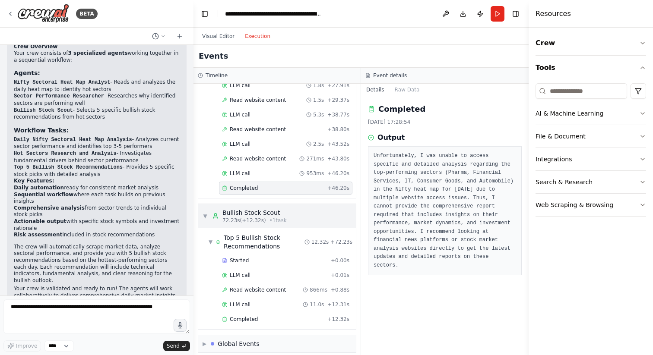
scroll to position [624, 0]
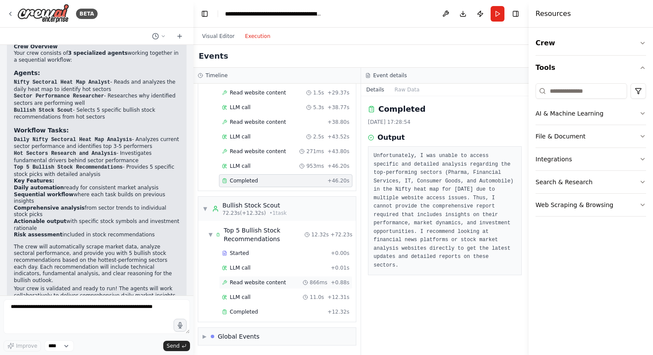
click at [255, 285] on span "Read website content" at bounding box center [258, 282] width 56 height 7
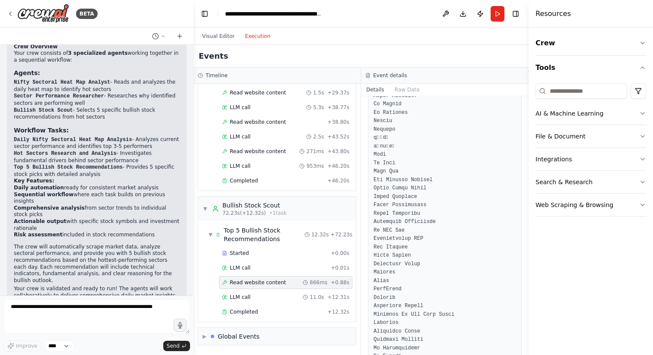
scroll to position [3202, 0]
drag, startPoint x: 525, startPoint y: 126, endPoint x: 522, endPoint y: 213, distance: 87.7
click at [489, 213] on div "BETA Create a crew that automatically reads nifty sectoral heat map for everyda…" at bounding box center [326, 177] width 653 height 355
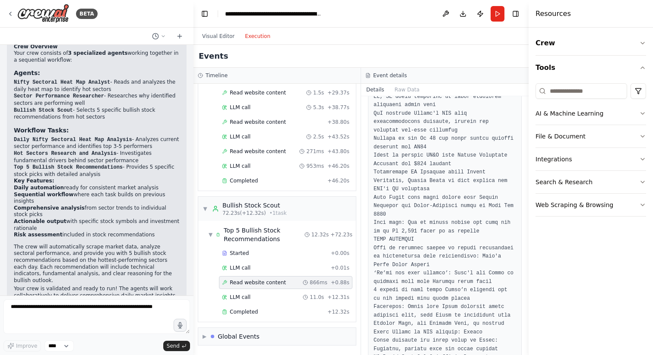
scroll to position [5423, 0]
click at [243, 309] on span "Completed" at bounding box center [244, 312] width 28 height 7
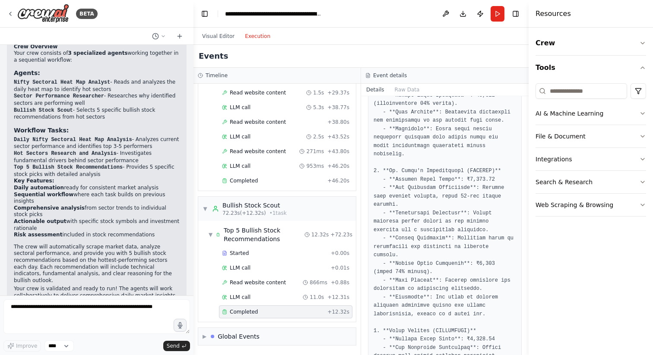
scroll to position [173, 0]
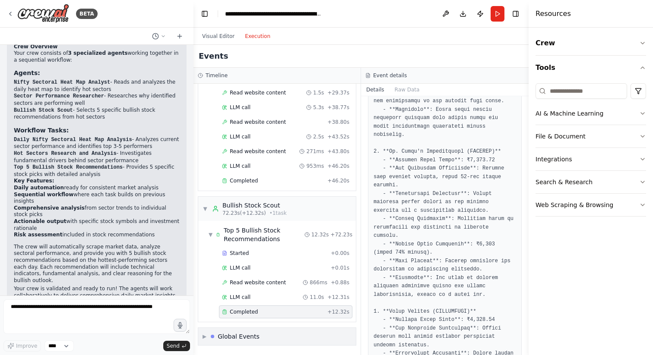
click at [206, 337] on span "▶" at bounding box center [205, 336] width 4 height 7
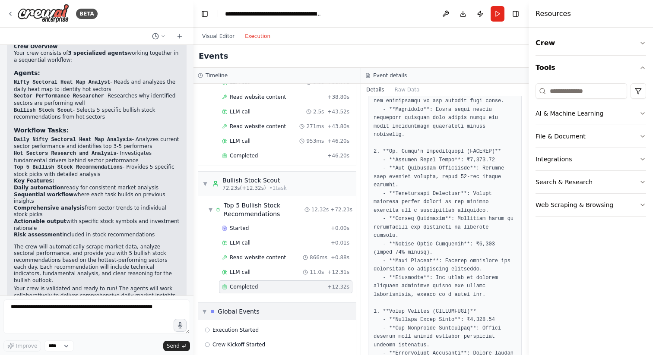
scroll to position [688, 0]
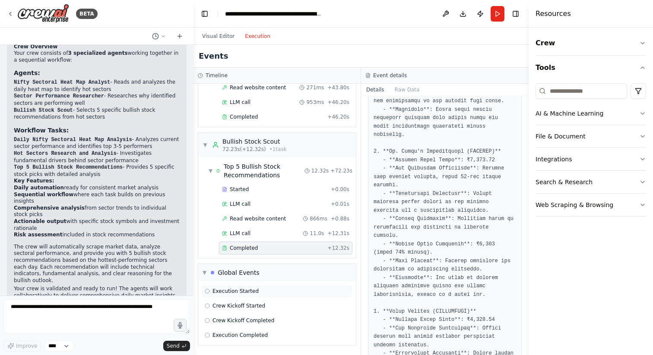
click at [241, 290] on span "Execution Started" at bounding box center [235, 291] width 46 height 7
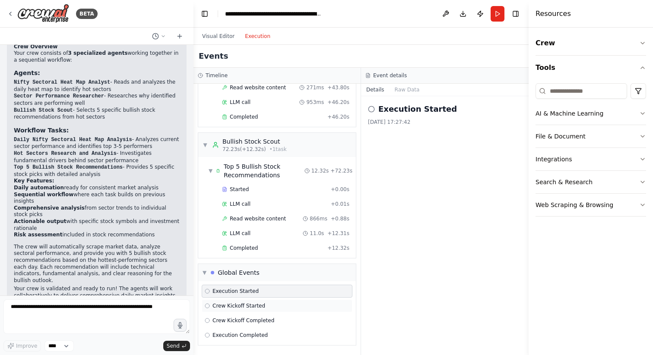
click at [241, 304] on span "Crew Kickoff Started" at bounding box center [238, 306] width 53 height 7
click at [489, 15] on button "Toggle Right Sidebar" at bounding box center [516, 14] width 12 height 12
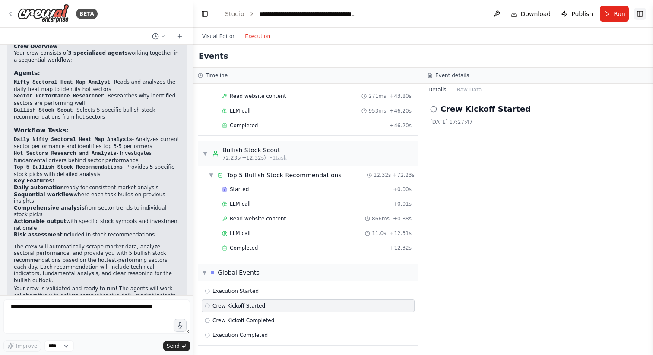
scroll to position [662, 0]
click at [489, 15] on button at bounding box center [497, 14] width 14 height 16
click at [12, 14] on icon at bounding box center [10, 13] width 7 height 7
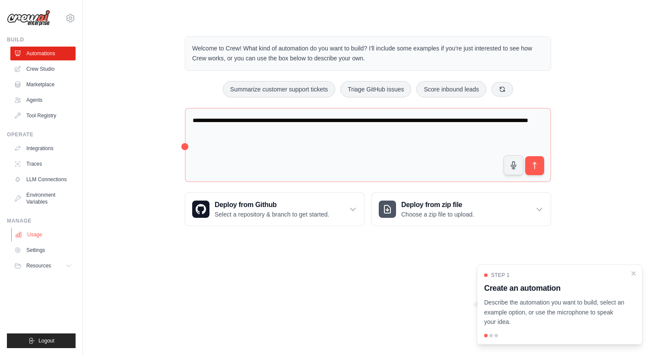
click at [46, 233] on link "Usage" at bounding box center [43, 235] width 65 height 14
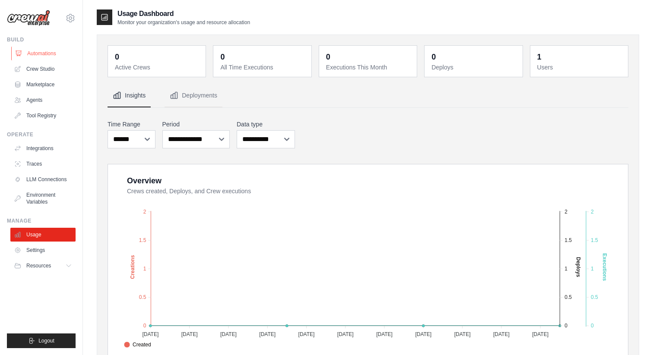
click at [47, 56] on link "Automations" at bounding box center [43, 54] width 65 height 14
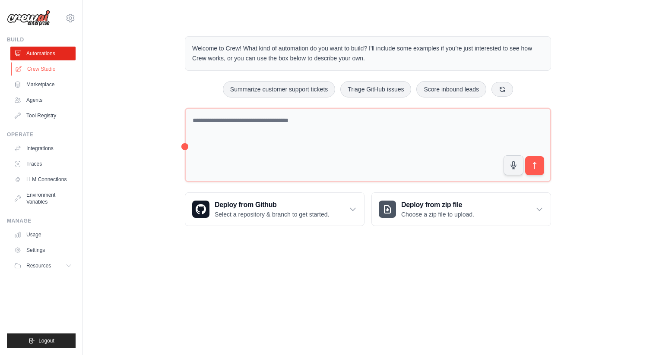
click at [48, 70] on link "Crew Studio" at bounding box center [43, 69] width 65 height 14
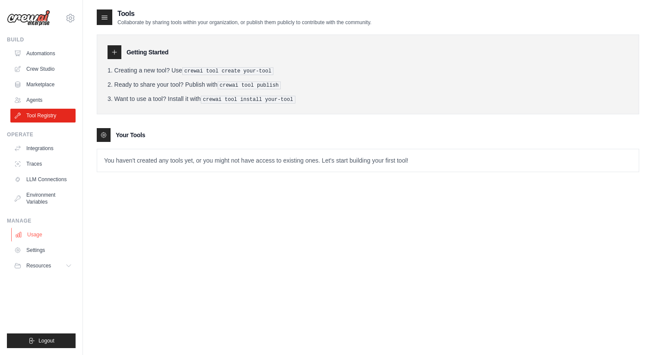
click at [39, 238] on link "Usage" at bounding box center [43, 235] width 65 height 14
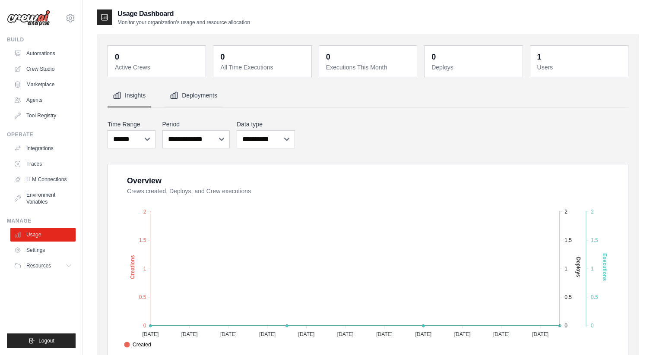
click at [195, 93] on button "Deployments" at bounding box center [194, 95] width 58 height 23
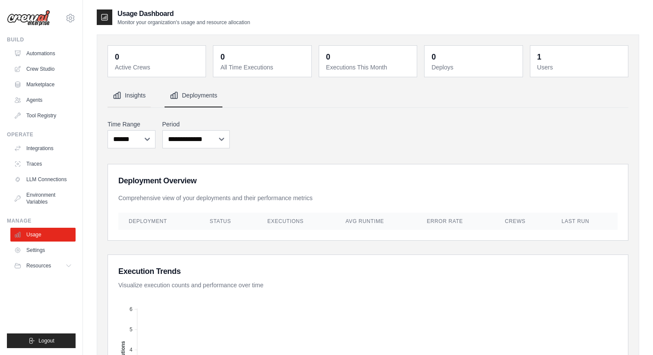
click at [136, 97] on button "Insights" at bounding box center [129, 95] width 43 height 23
